Goal: Navigation & Orientation: Find specific page/section

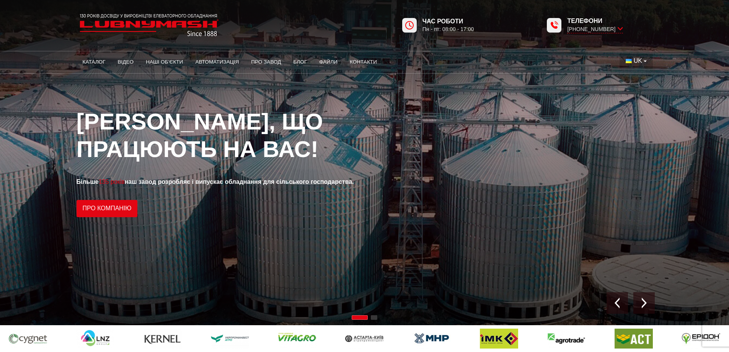
click at [643, 61] on button "UK" at bounding box center [635, 61] width 33 height 15
click at [634, 92] on span "EN" at bounding box center [637, 89] width 8 height 7
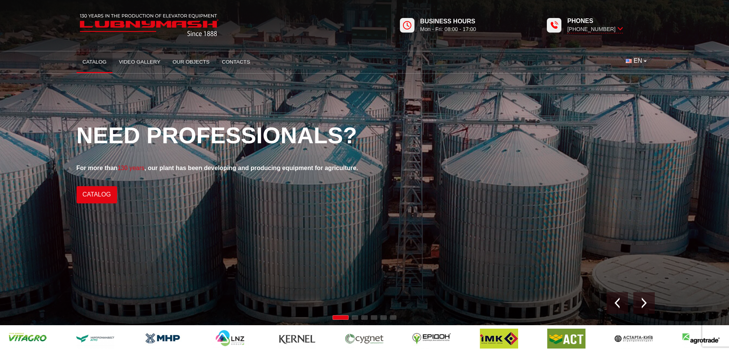
click at [109, 64] on link "Catalog" at bounding box center [95, 62] width 36 height 17
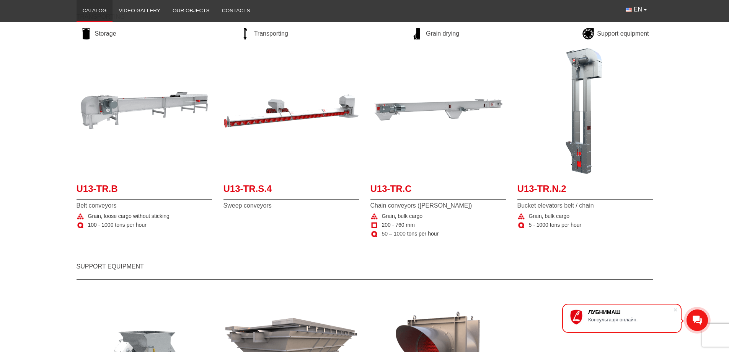
scroll to position [547, 0]
